Goal: Obtain resource: Obtain resource

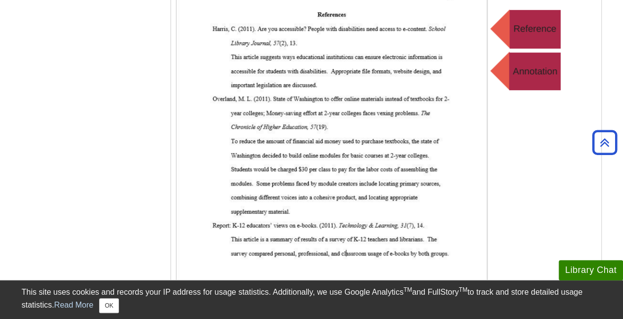
scroll to position [262, 0]
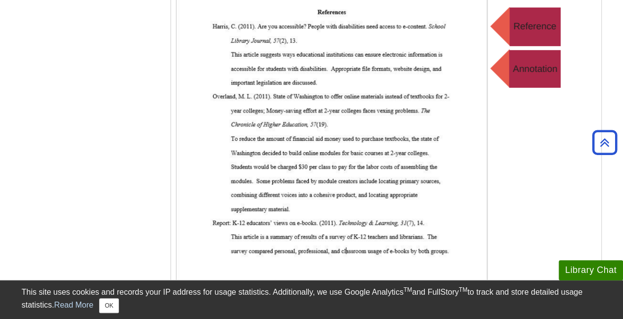
drag, startPoint x: 586, startPoint y: 0, endPoint x: 334, endPoint y: 103, distance: 272.4
click at [304, 103] on img at bounding box center [374, 170] width 396 height 396
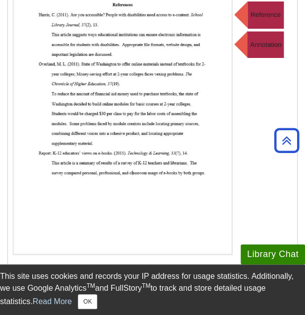
scroll to position [0, 0]
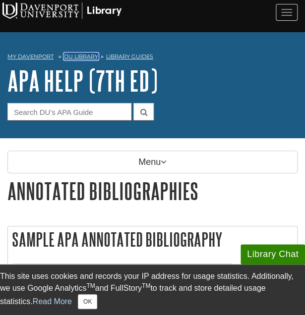
click at [81, 55] on link "DU Library" at bounding box center [81, 56] width 34 height 7
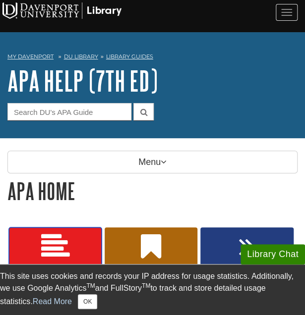
click at [44, 245] on icon at bounding box center [55, 246] width 29 height 29
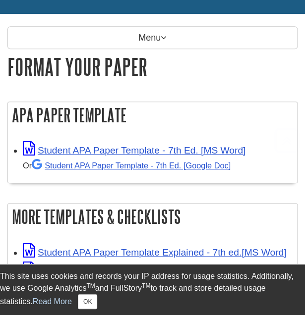
scroll to position [127, 0]
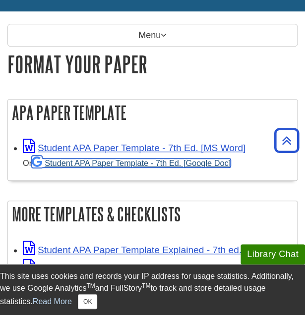
click at [159, 163] on link "Student APA Paper Template - 7th Ed. [Google Doc]" at bounding box center [131, 163] width 199 height 9
